Goal: Obtain resource: Download file/media

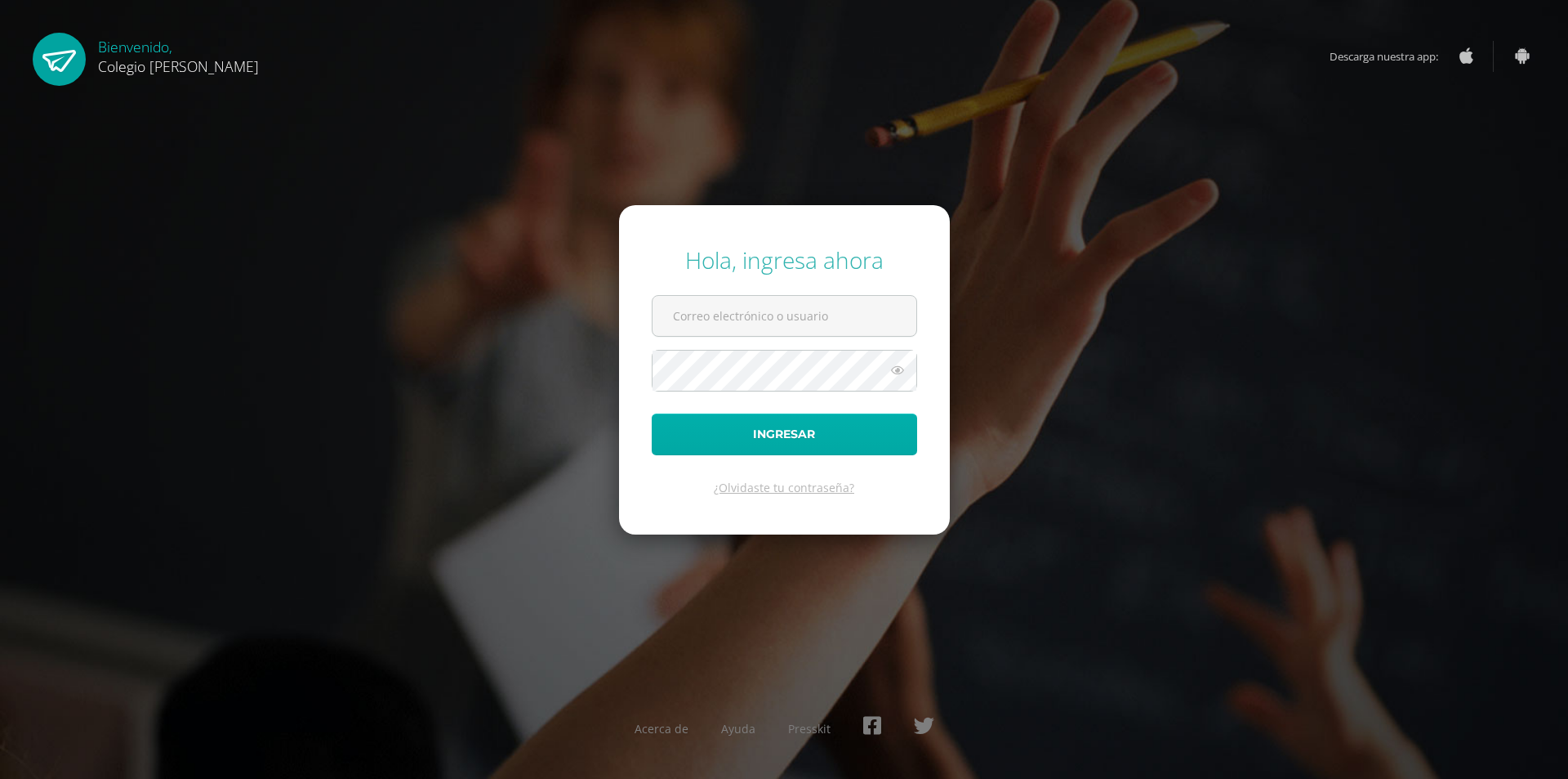
type input "[EMAIL_ADDRESS][DOMAIN_NAME]"
click at [726, 448] on button "Ingresar" at bounding box center [784, 434] width 265 height 41
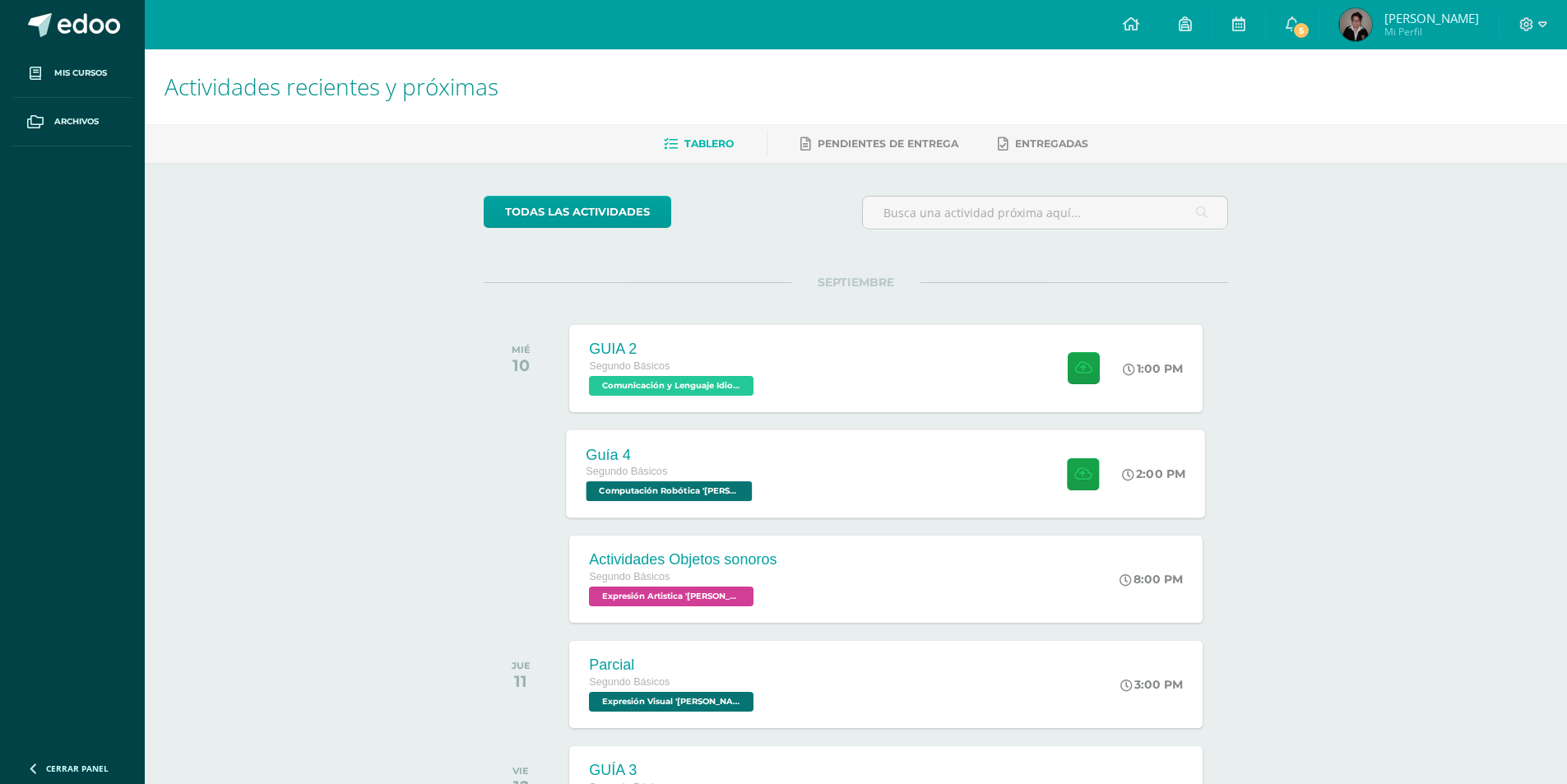
click at [808, 486] on div "Guía 4 Segundo Básicos Computación Robótica 'Newton' 2:00 PM Guía 4 Computación…" at bounding box center [887, 473] width 639 height 88
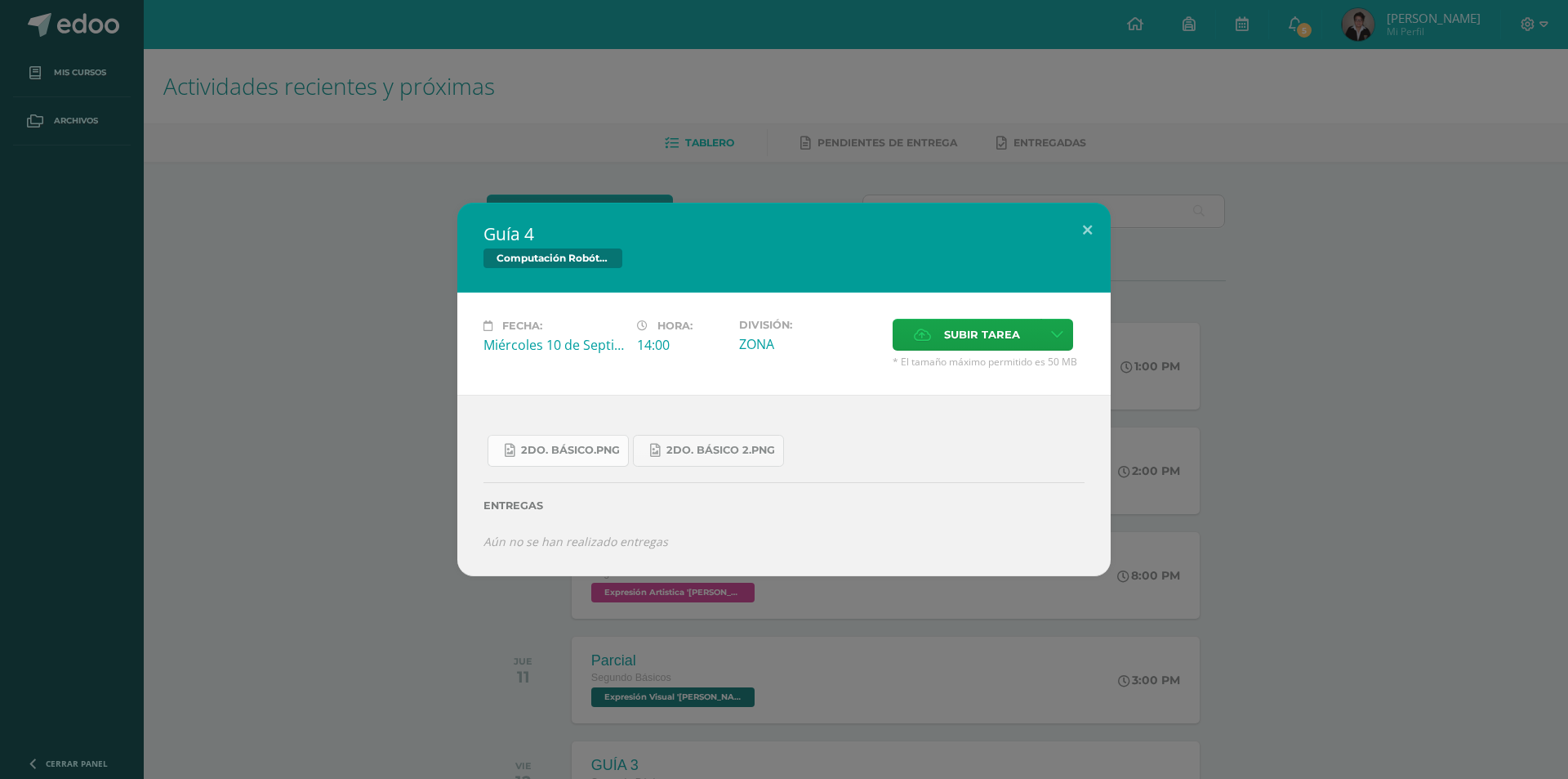
click at [599, 454] on span "2do. Básico.png" at bounding box center [570, 450] width 99 height 13
click at [688, 448] on span "2do. Básico 2.png" at bounding box center [720, 450] width 109 height 13
